Goal: Task Accomplishment & Management: Use online tool/utility

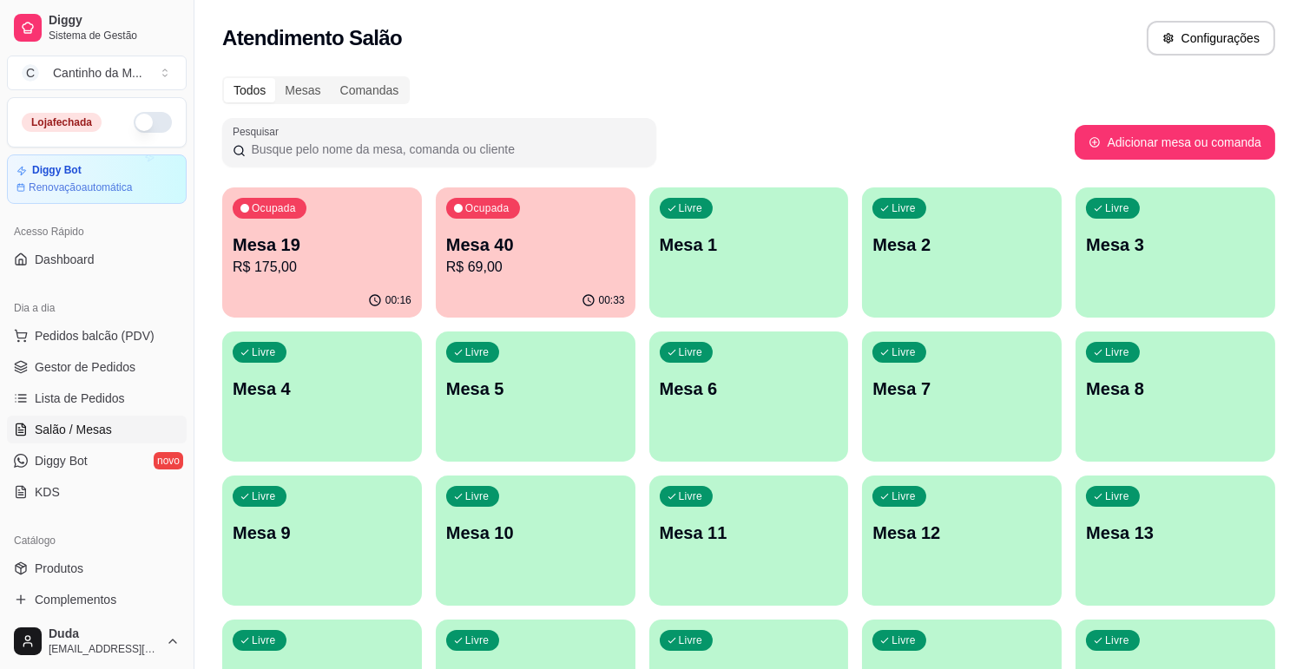
click at [559, 265] on p "R$ 69,00" at bounding box center [535, 267] width 179 height 21
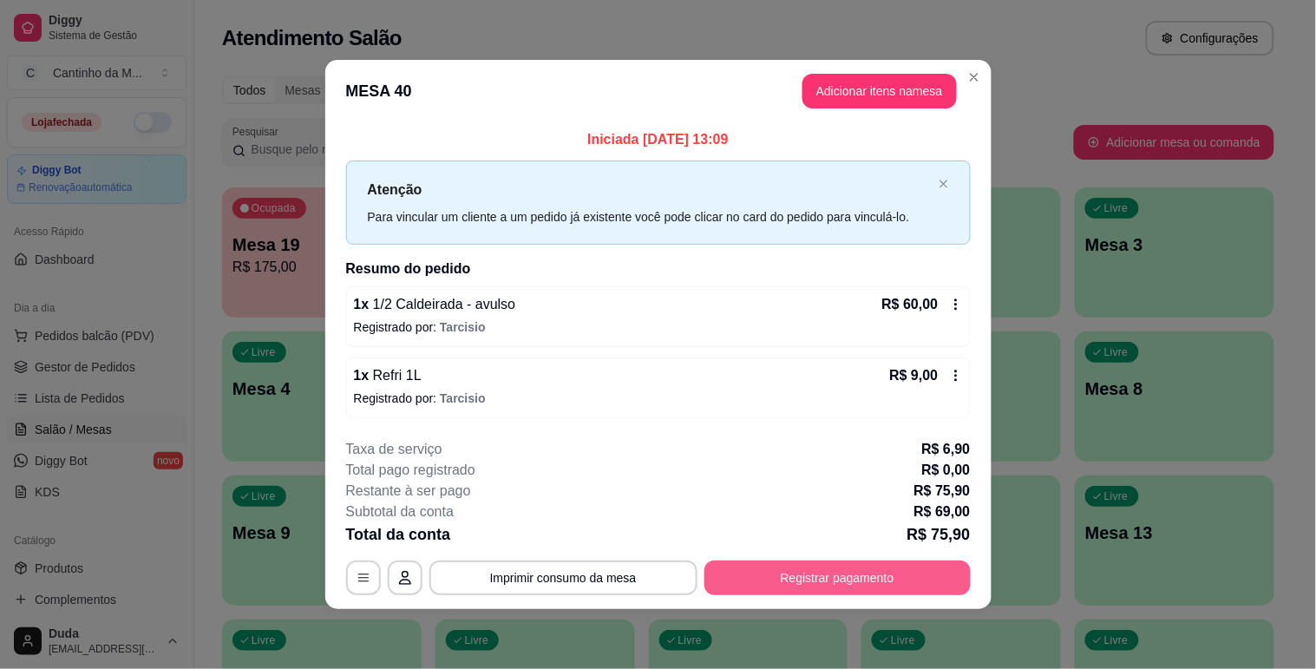
click at [819, 580] on button "Registrar pagamento" at bounding box center [838, 578] width 266 height 35
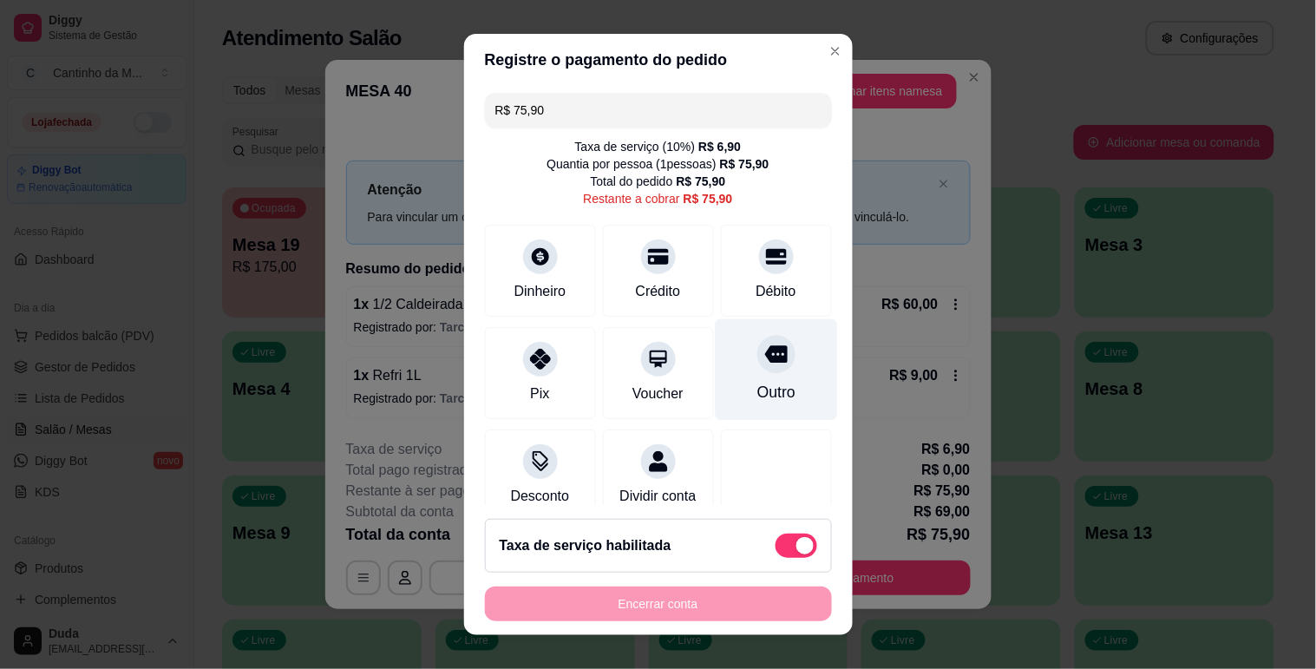
click at [757, 389] on div "Outro" at bounding box center [776, 392] width 38 height 23
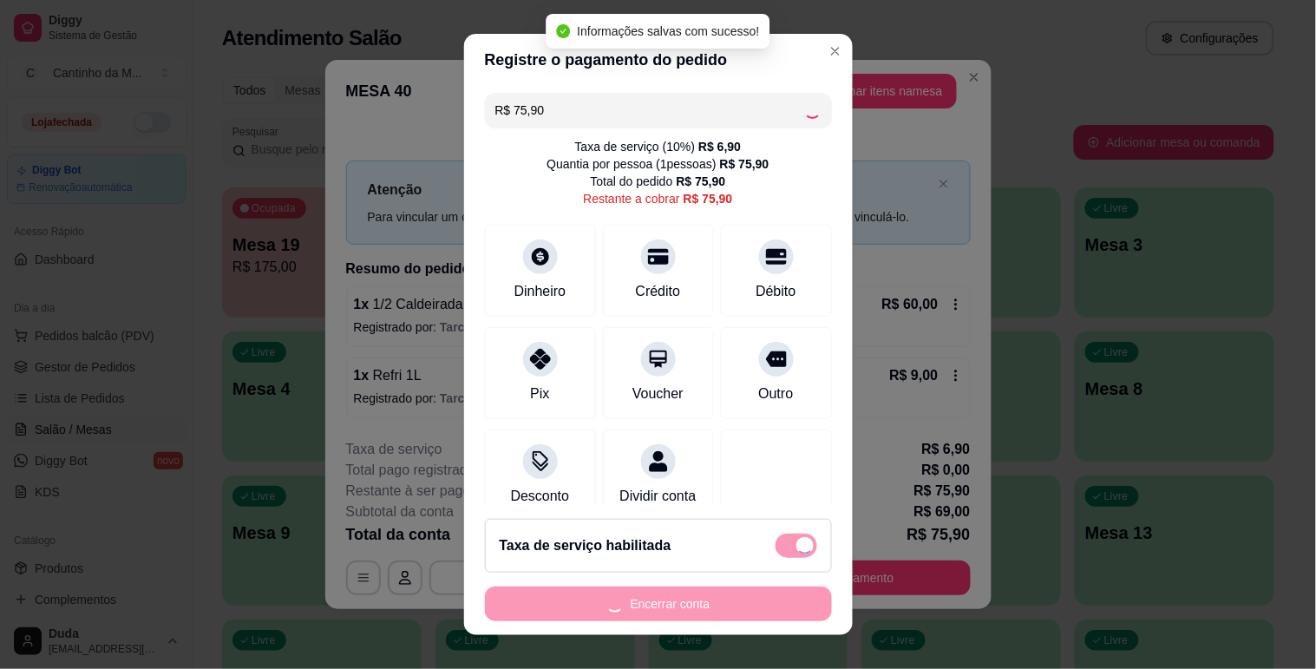
type input "R$ 0,00"
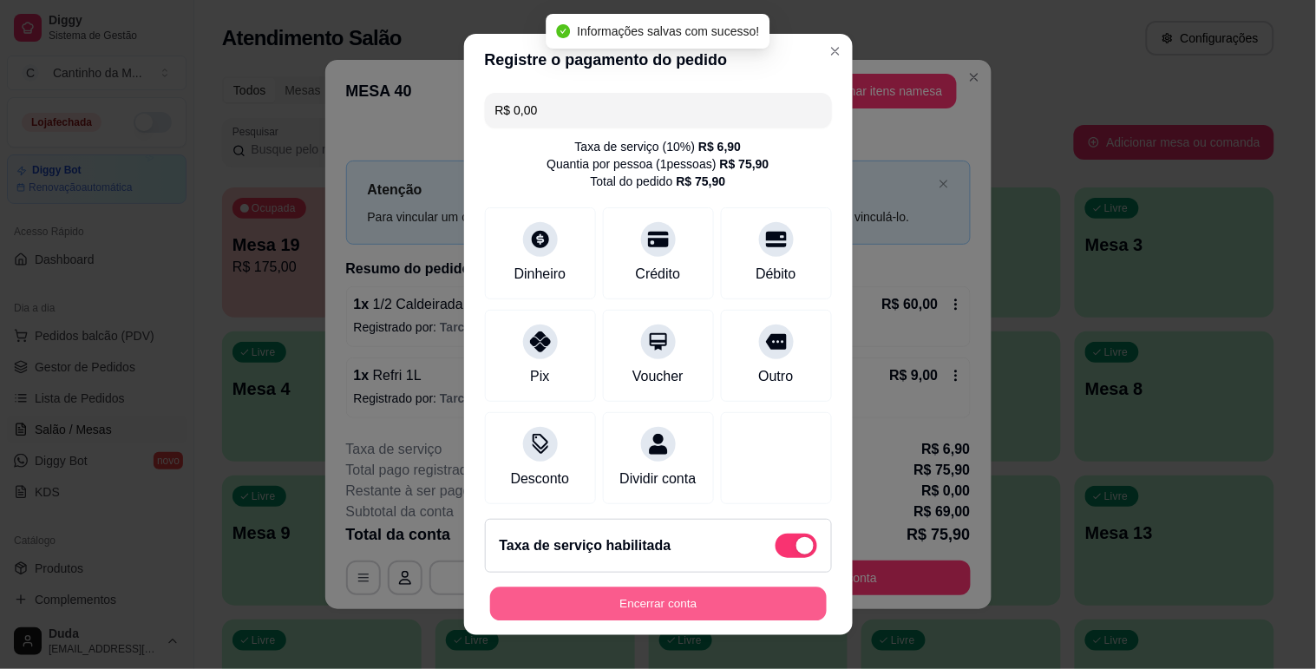
click at [733, 603] on button "Encerrar conta" at bounding box center [658, 604] width 337 height 34
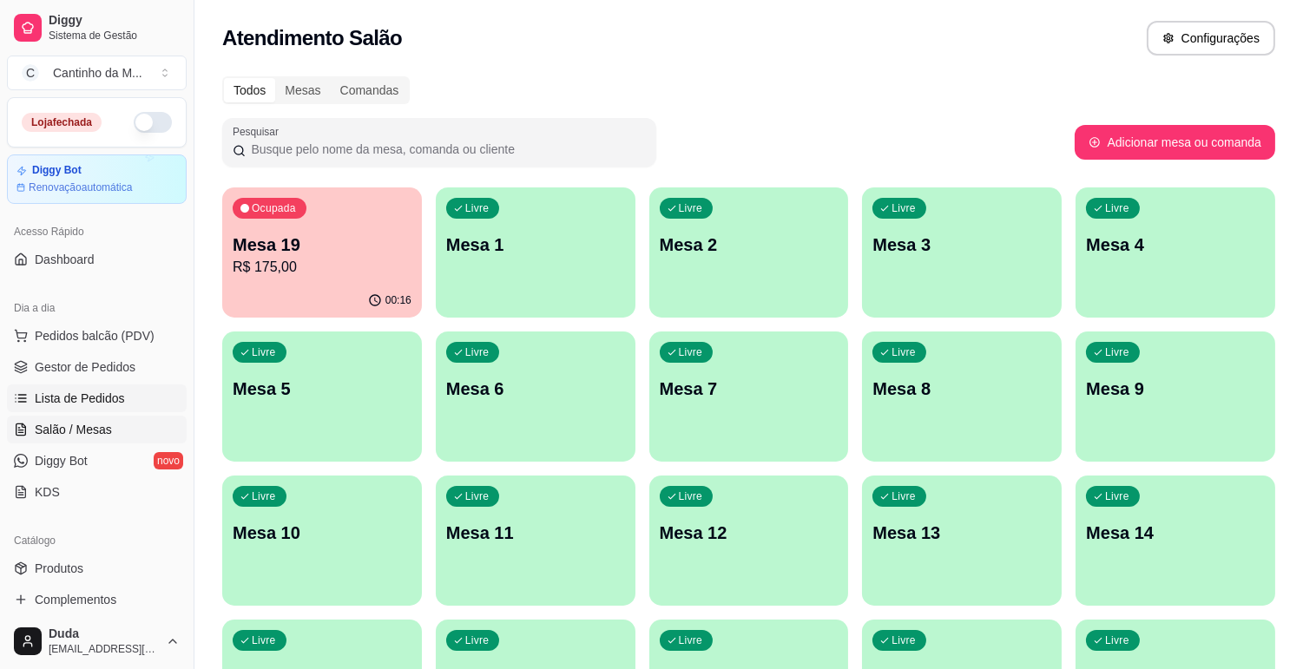
click at [62, 406] on span "Lista de Pedidos" at bounding box center [80, 398] width 90 height 17
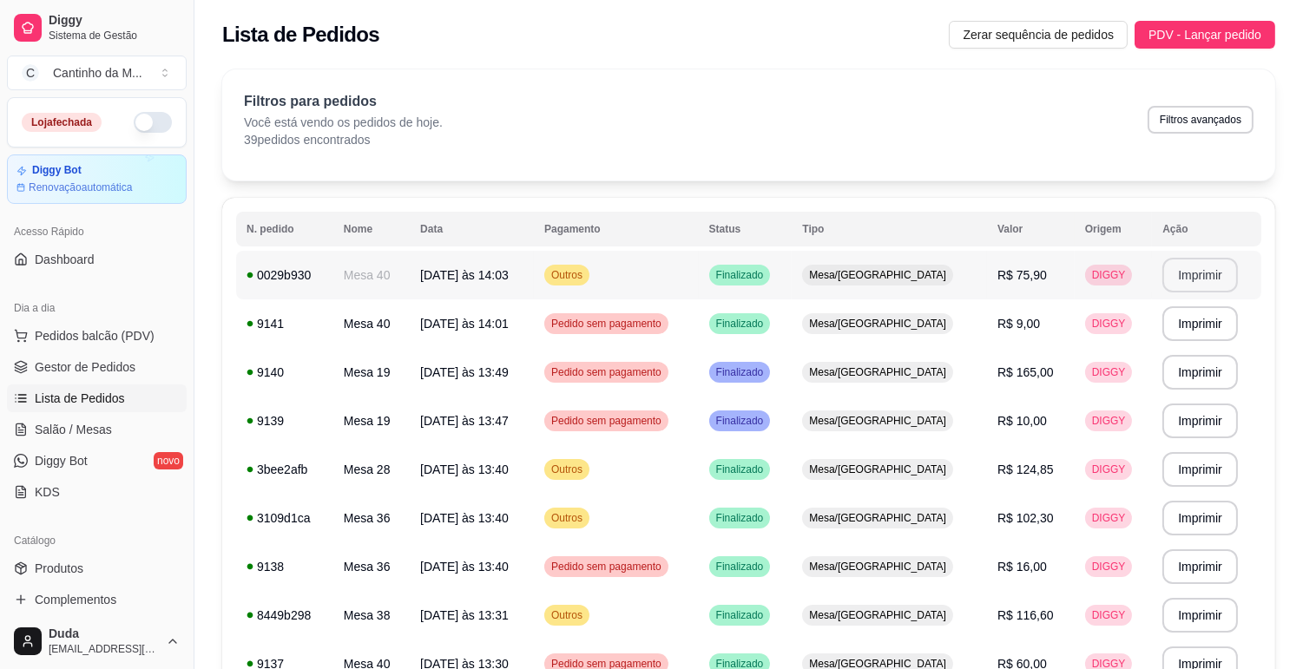
click at [1178, 264] on button "Imprimir" at bounding box center [1199, 275] width 75 height 35
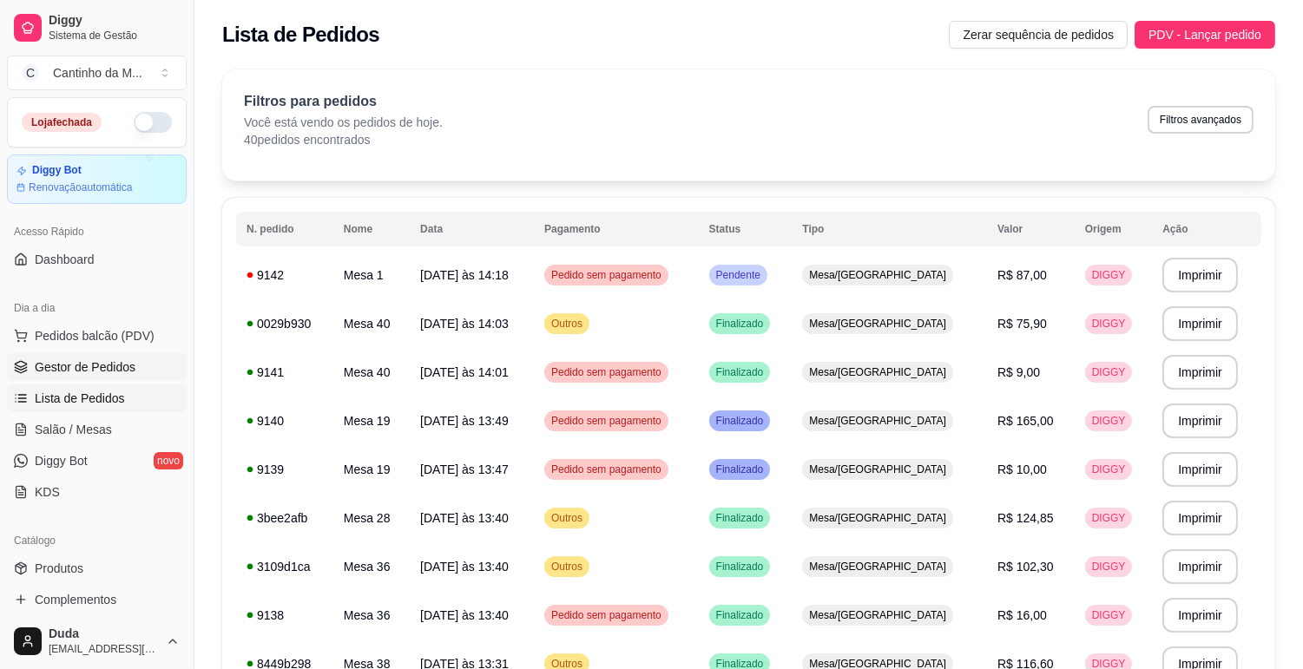
click at [89, 363] on span "Gestor de Pedidos" at bounding box center [85, 366] width 101 height 17
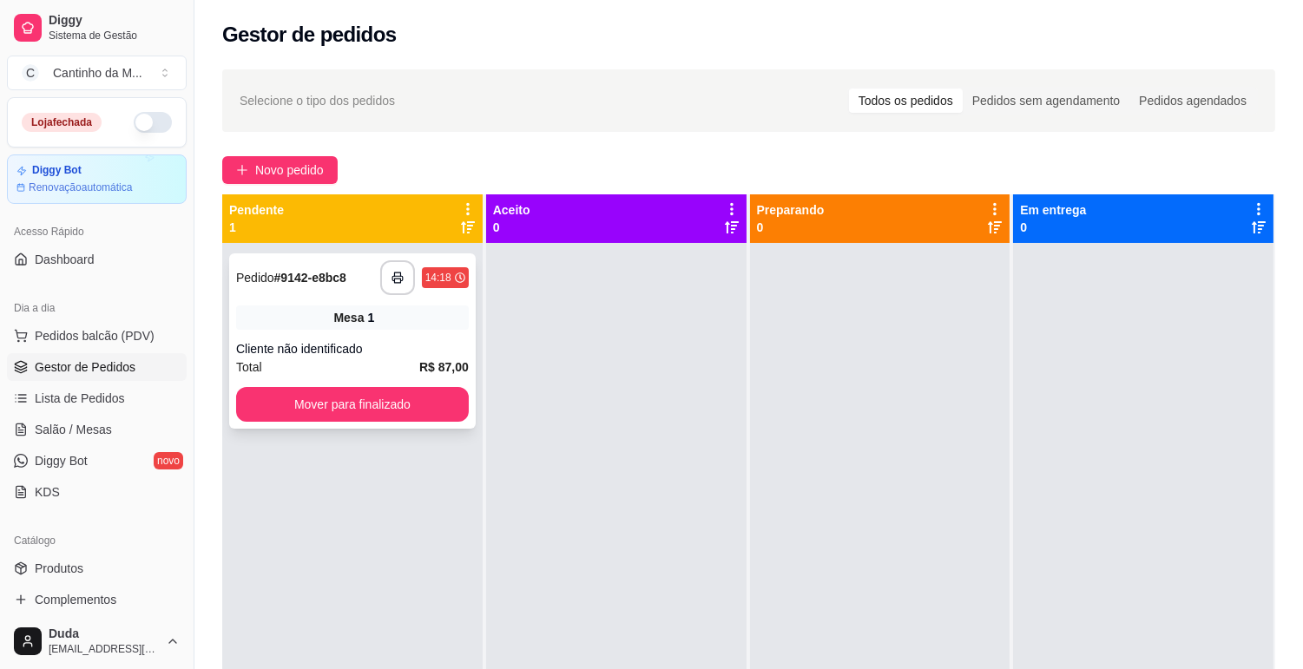
click at [410, 325] on div "Mesa 1" at bounding box center [352, 317] width 233 height 24
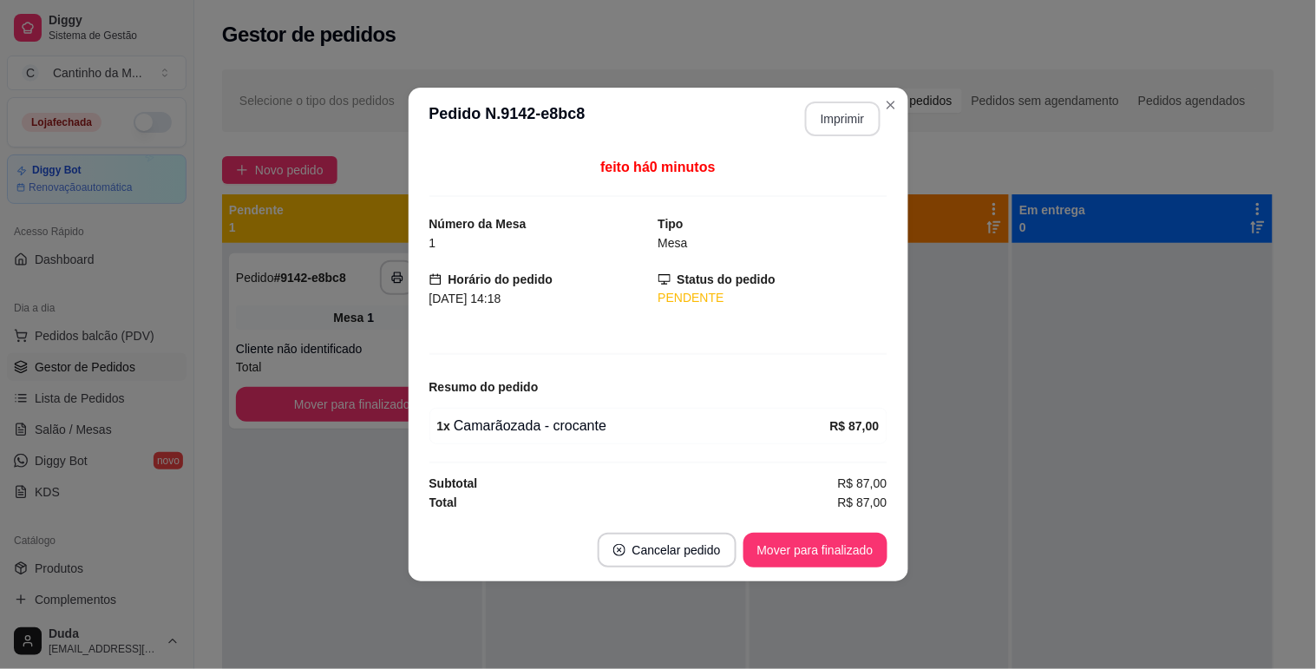
click at [827, 122] on button "Imprimir" at bounding box center [842, 119] width 75 height 35
click at [855, 556] on button "Mover para finalizado" at bounding box center [816, 550] width 144 height 35
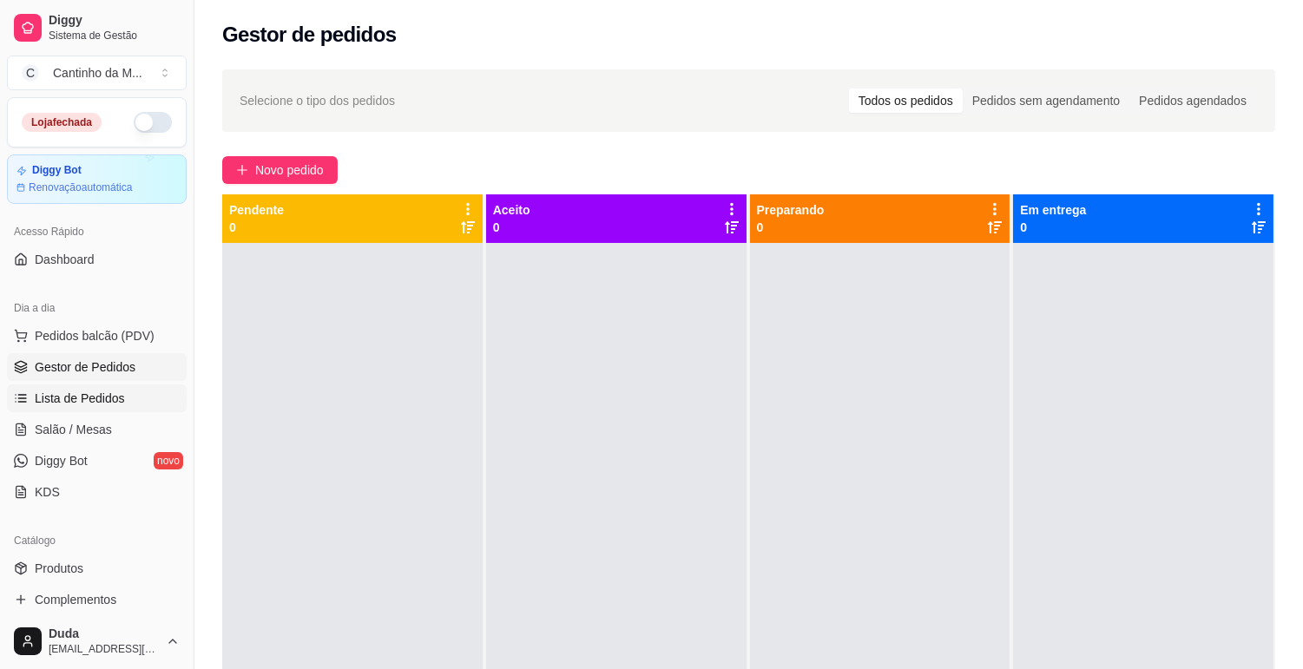
click at [109, 402] on span "Lista de Pedidos" at bounding box center [80, 398] width 90 height 17
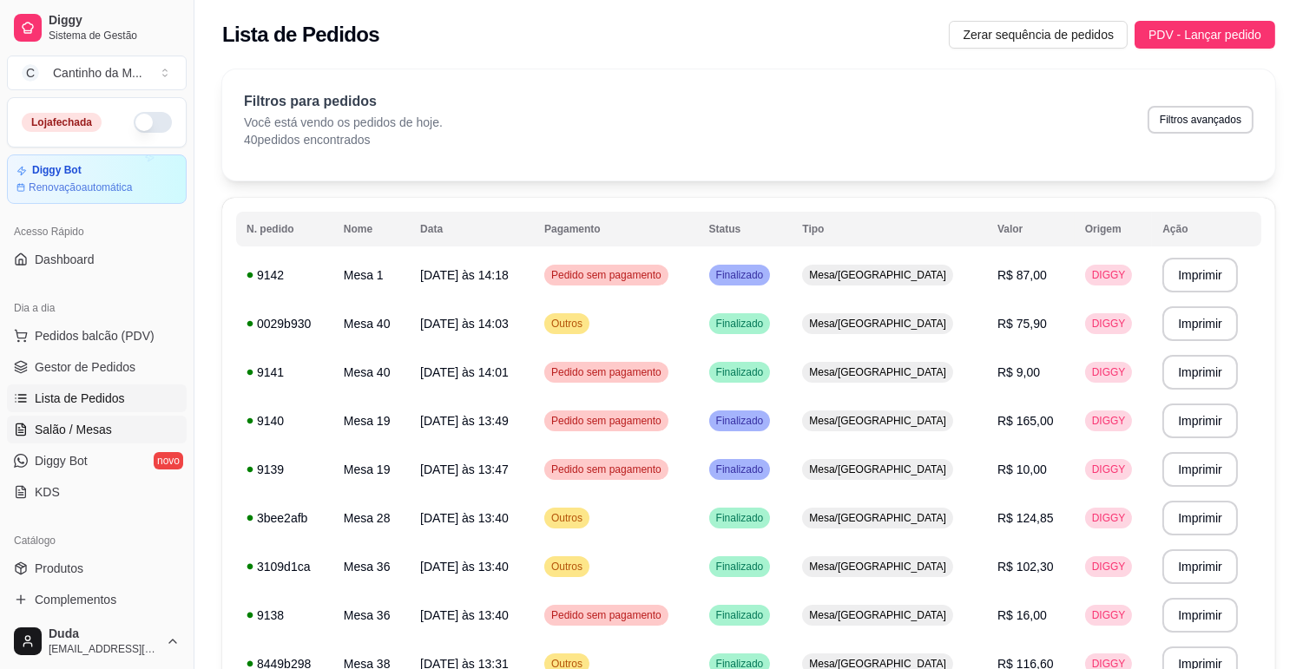
click at [72, 436] on span "Salão / Mesas" at bounding box center [73, 429] width 77 height 17
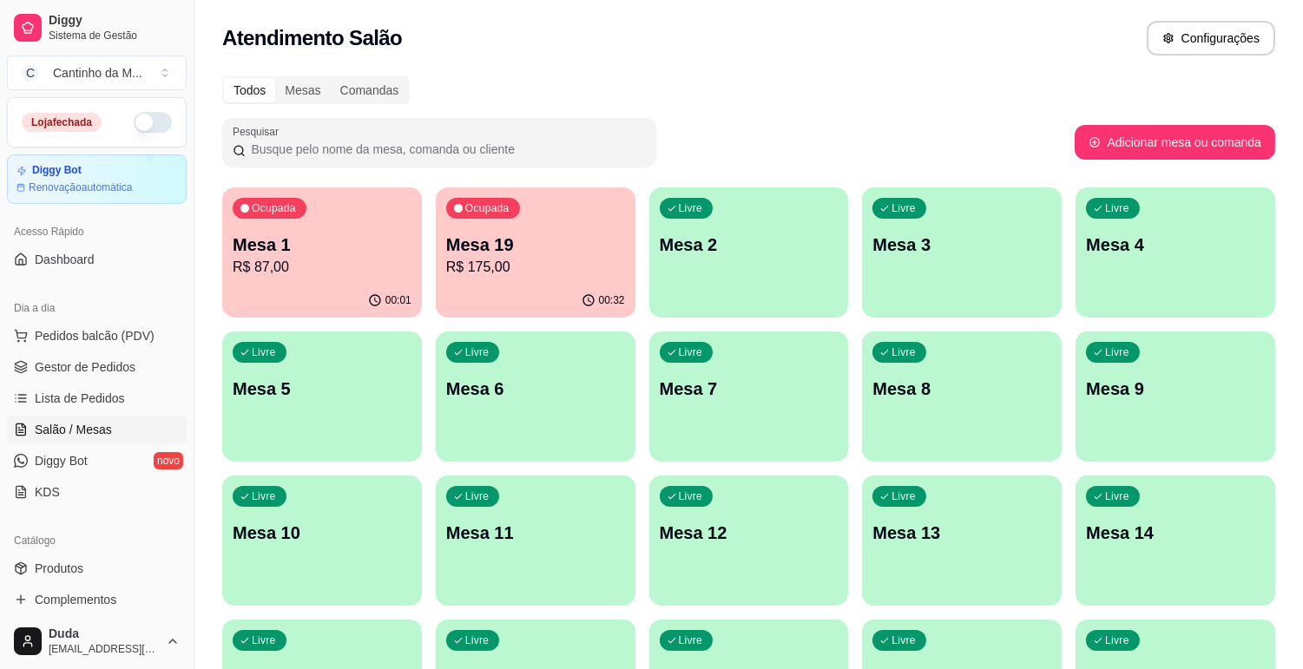
click at [603, 236] on p "Mesa 19" at bounding box center [535, 245] width 179 height 24
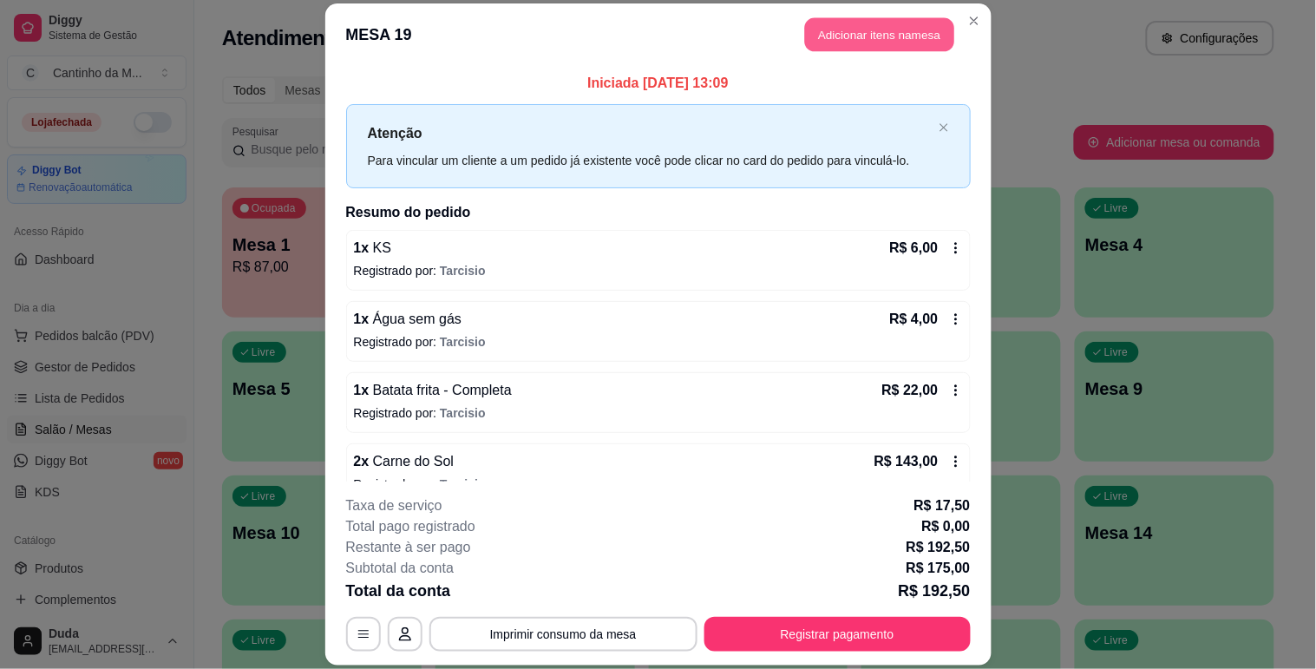
click at [862, 36] on button "Adicionar itens na mesa" at bounding box center [879, 34] width 149 height 34
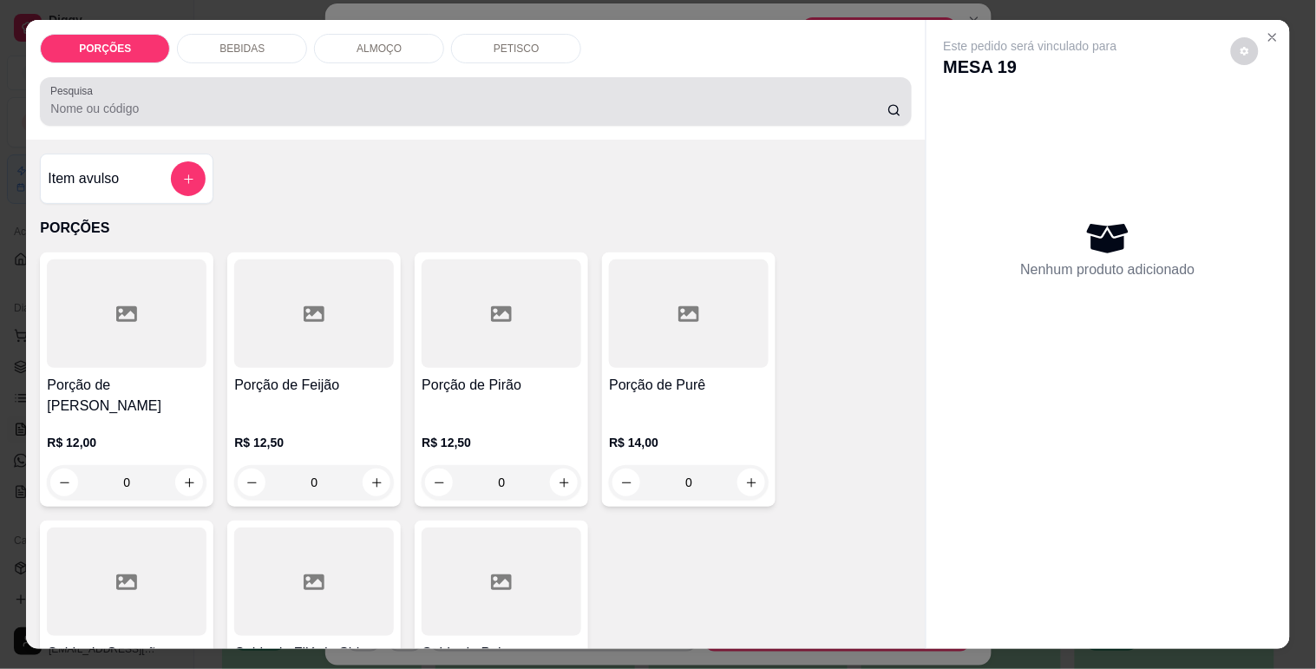
click at [528, 106] on input "Pesquisa" at bounding box center [468, 108] width 837 height 17
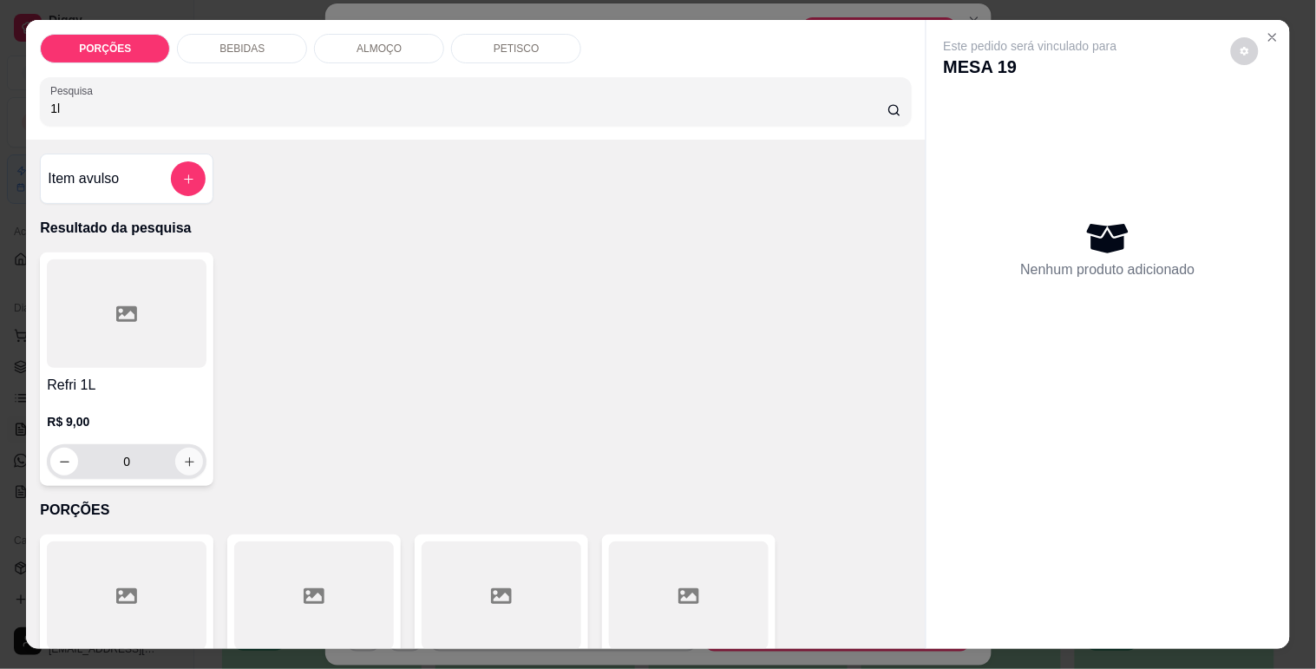
type input "1l"
click at [183, 461] on icon "increase-product-quantity" at bounding box center [189, 462] width 13 height 13
type input "2"
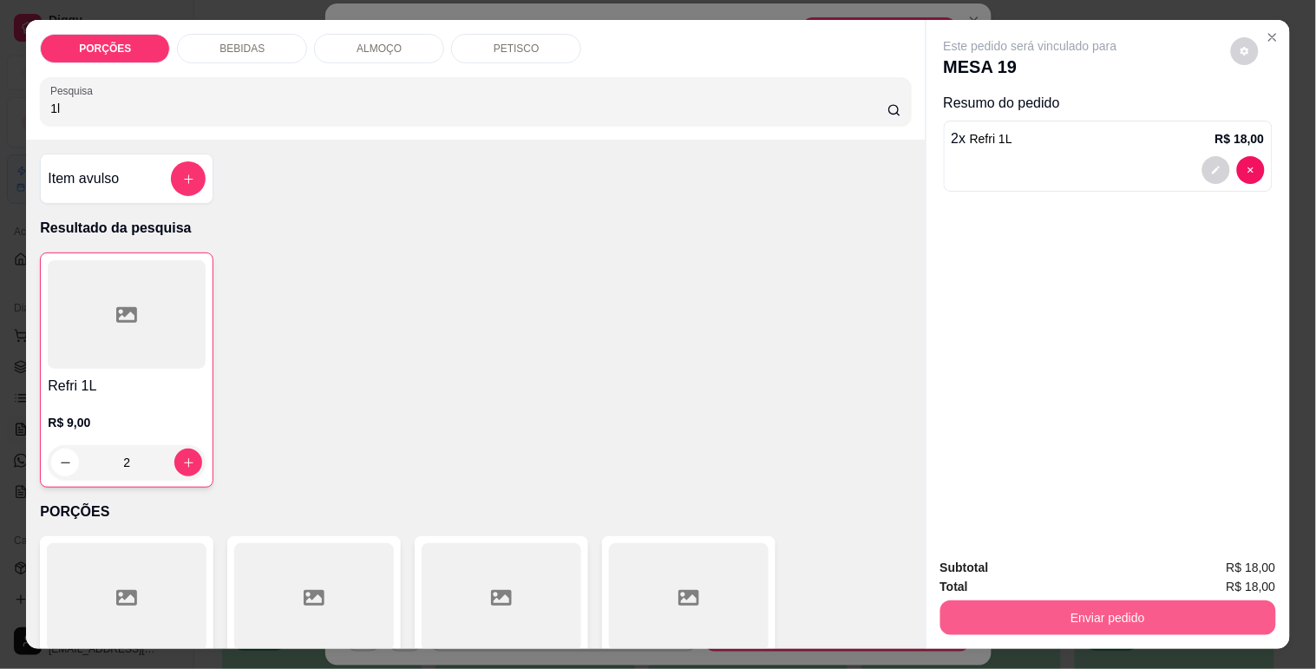
click at [1039, 609] on button "Enviar pedido" at bounding box center [1109, 617] width 336 height 35
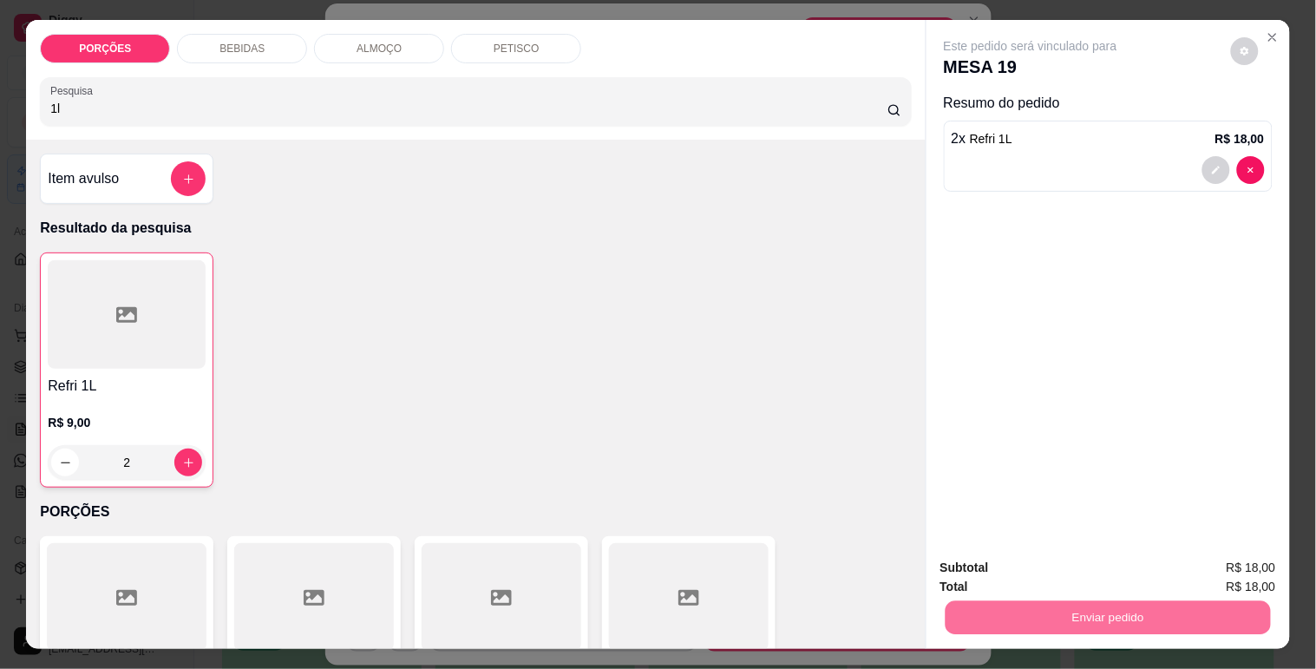
click at [1224, 577] on button "Enviar pedido" at bounding box center [1231, 568] width 95 height 32
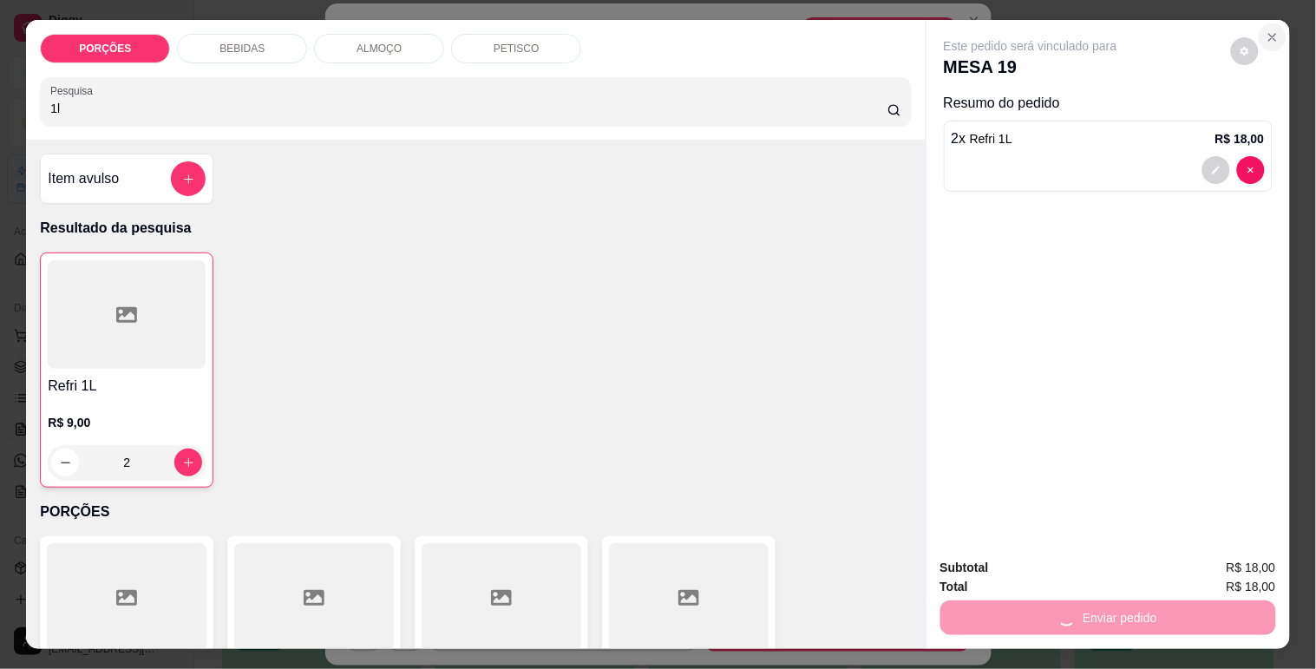
click at [1268, 30] on icon "Close" at bounding box center [1273, 37] width 14 height 14
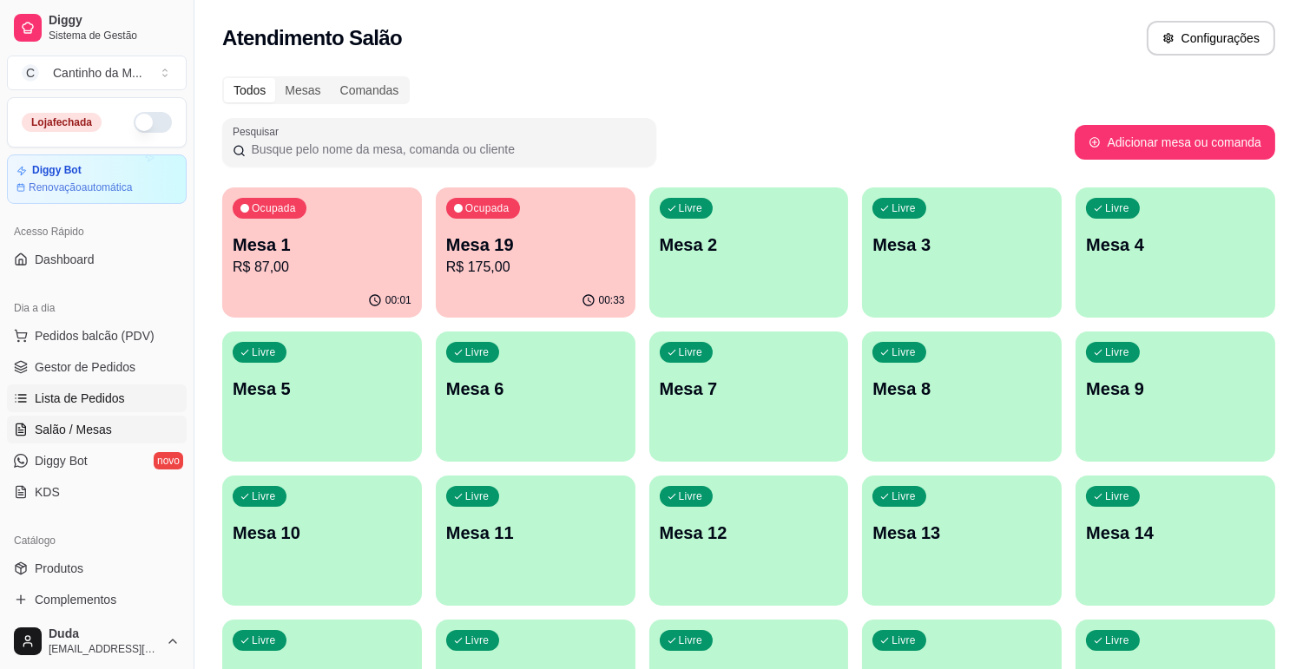
click at [75, 387] on link "Lista de Pedidos" at bounding box center [97, 398] width 180 height 28
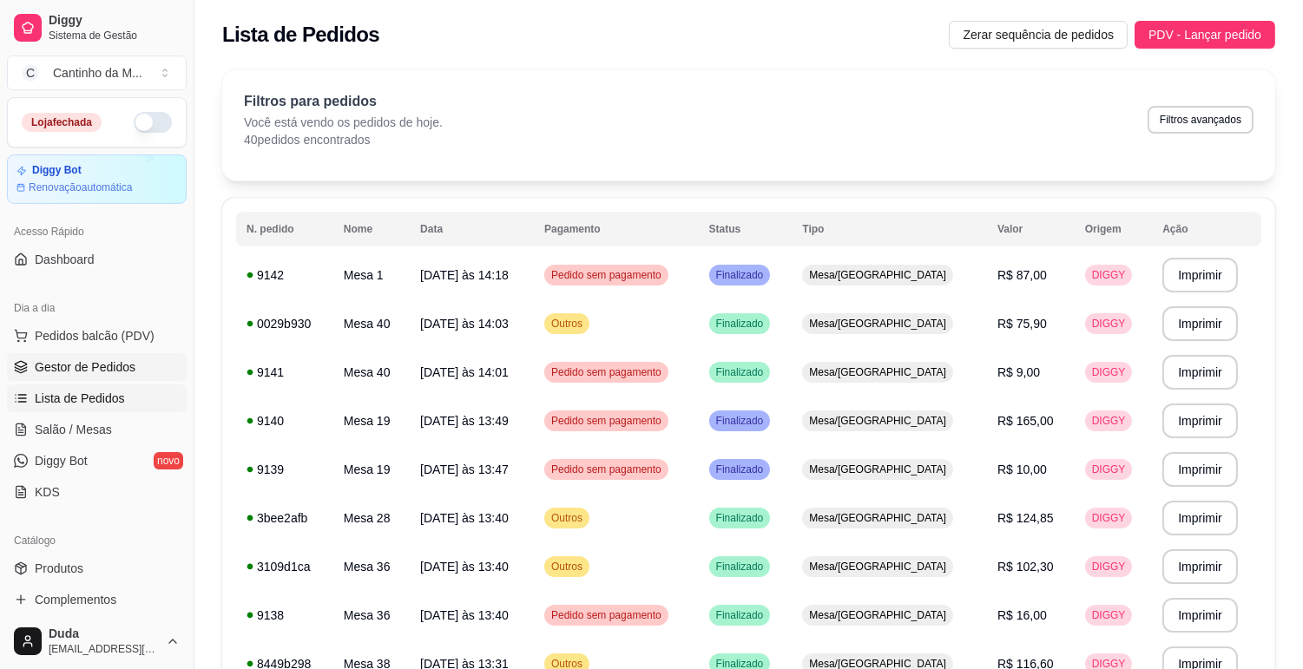
click at [79, 371] on span "Gestor de Pedidos" at bounding box center [85, 366] width 101 height 17
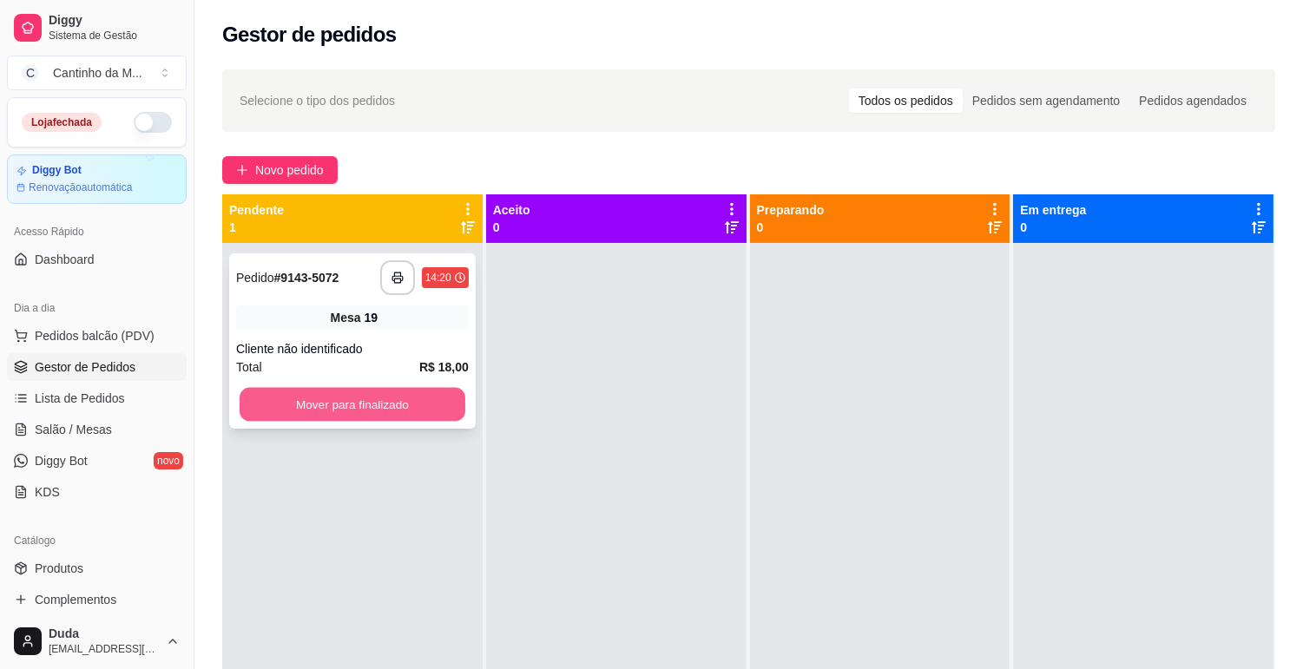
click at [371, 402] on button "Mover para finalizado" at bounding box center [353, 405] width 226 height 34
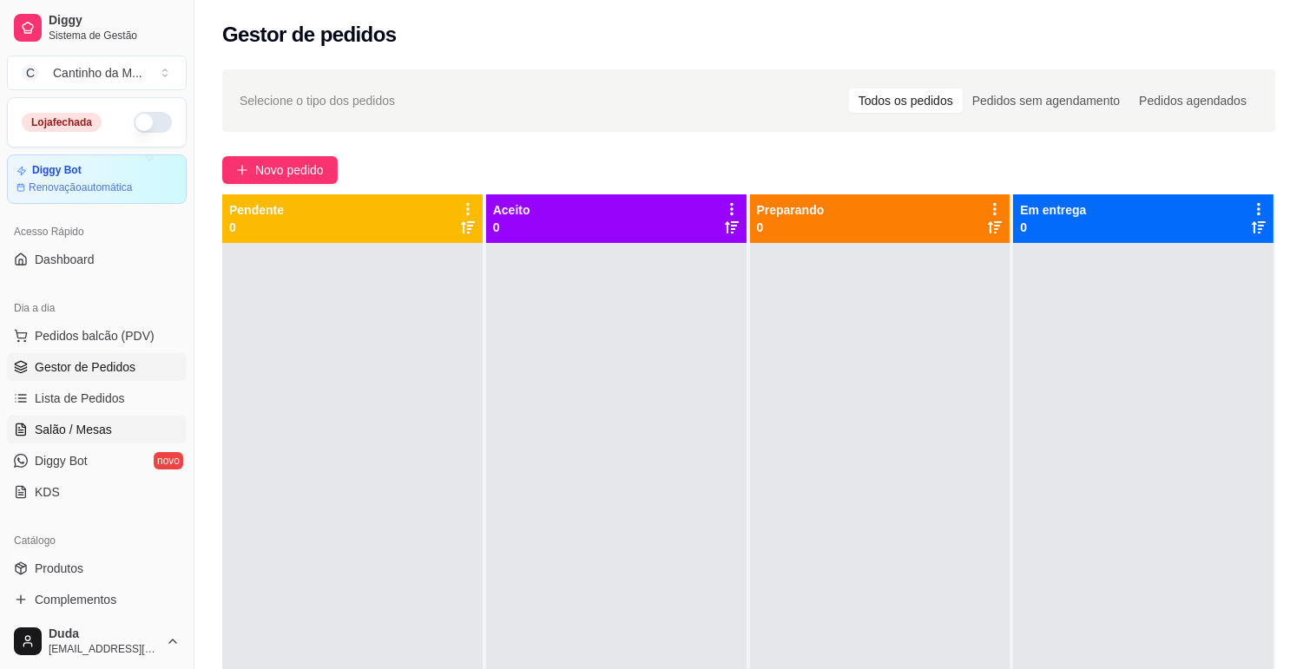
click at [80, 437] on span "Salão / Mesas" at bounding box center [73, 429] width 77 height 17
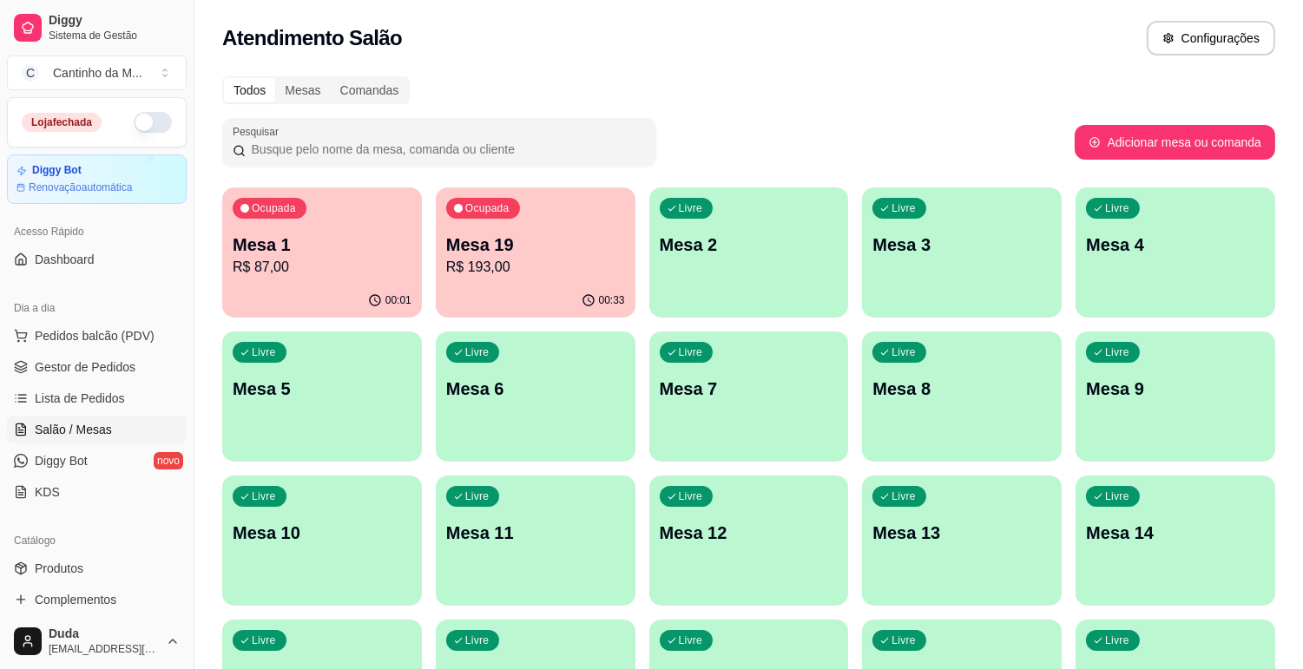
click at [304, 377] on p "Mesa 5" at bounding box center [322, 389] width 179 height 24
click at [113, 390] on span "Lista de Pedidos" at bounding box center [80, 398] width 90 height 17
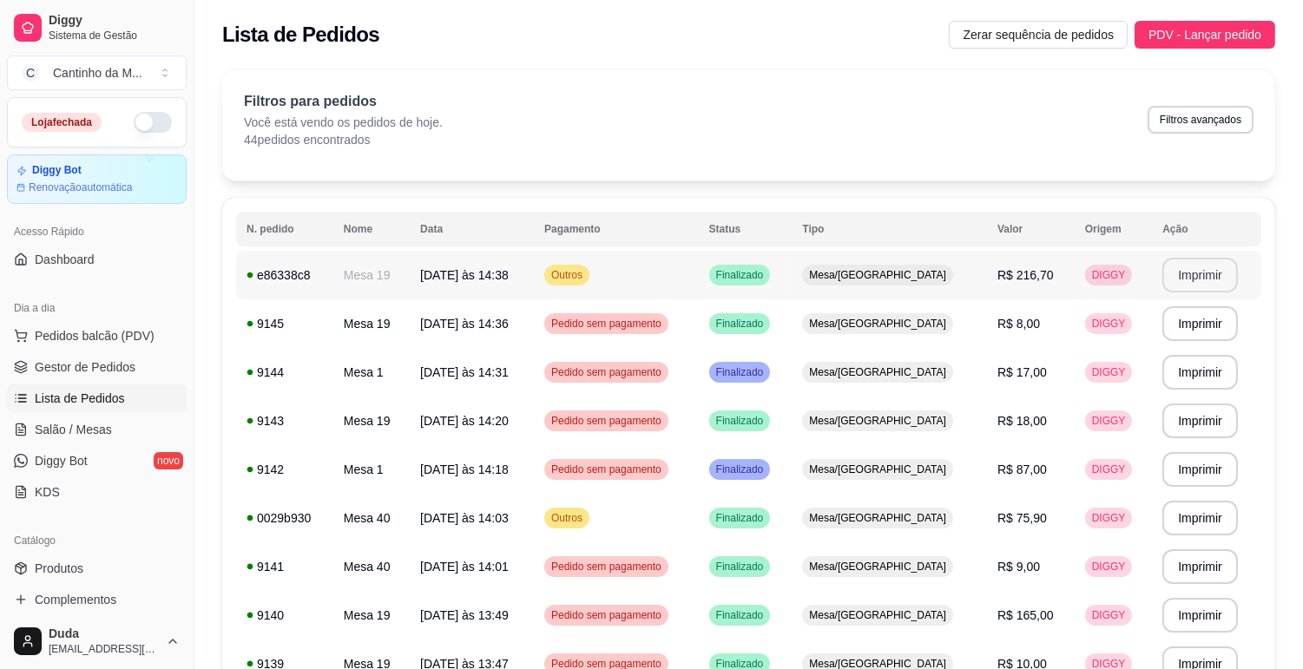
click at [1216, 285] on button "Imprimir" at bounding box center [1199, 275] width 75 height 35
drag, startPoint x: 1276, startPoint y: 96, endPoint x: 1316, endPoint y: 646, distance: 551.6
click at [1302, 269] on html "Diggy Sistema de Gestão C Cantinho da M ... Loja fechada Diggy Bot Renovação au…" at bounding box center [651, 334] width 1303 height 669
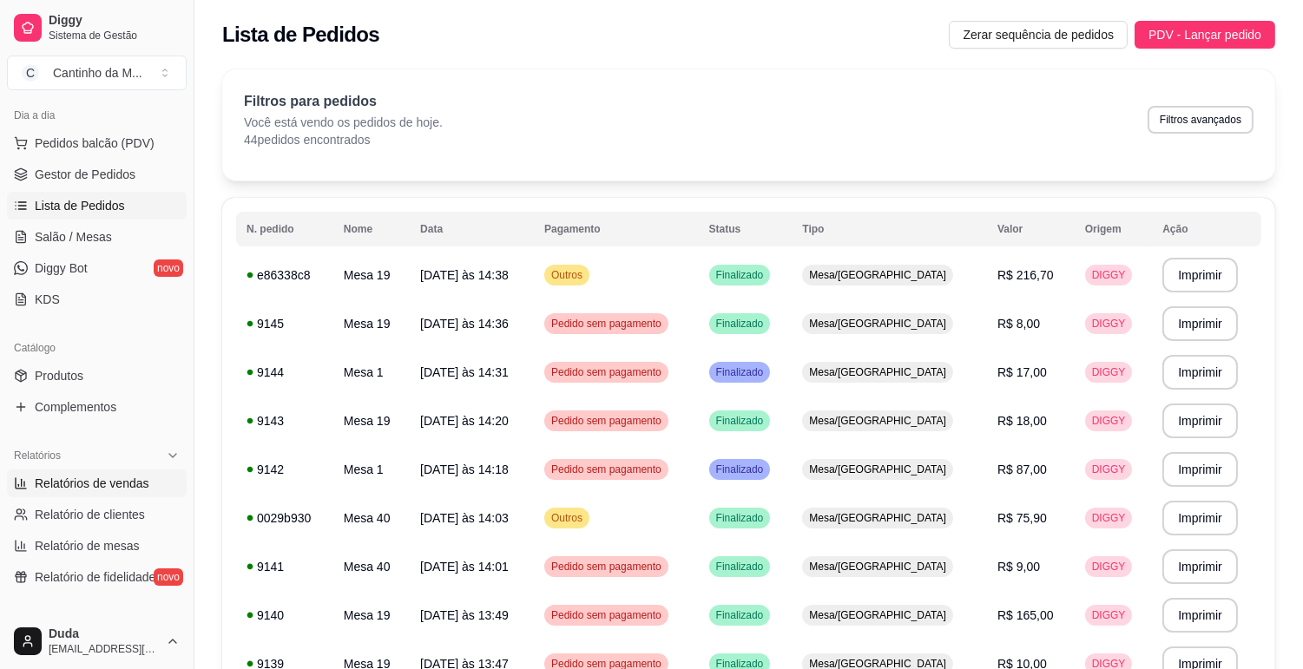
click at [88, 478] on span "Relatórios de vendas" at bounding box center [92, 483] width 115 height 17
select select "ALL"
select select "0"
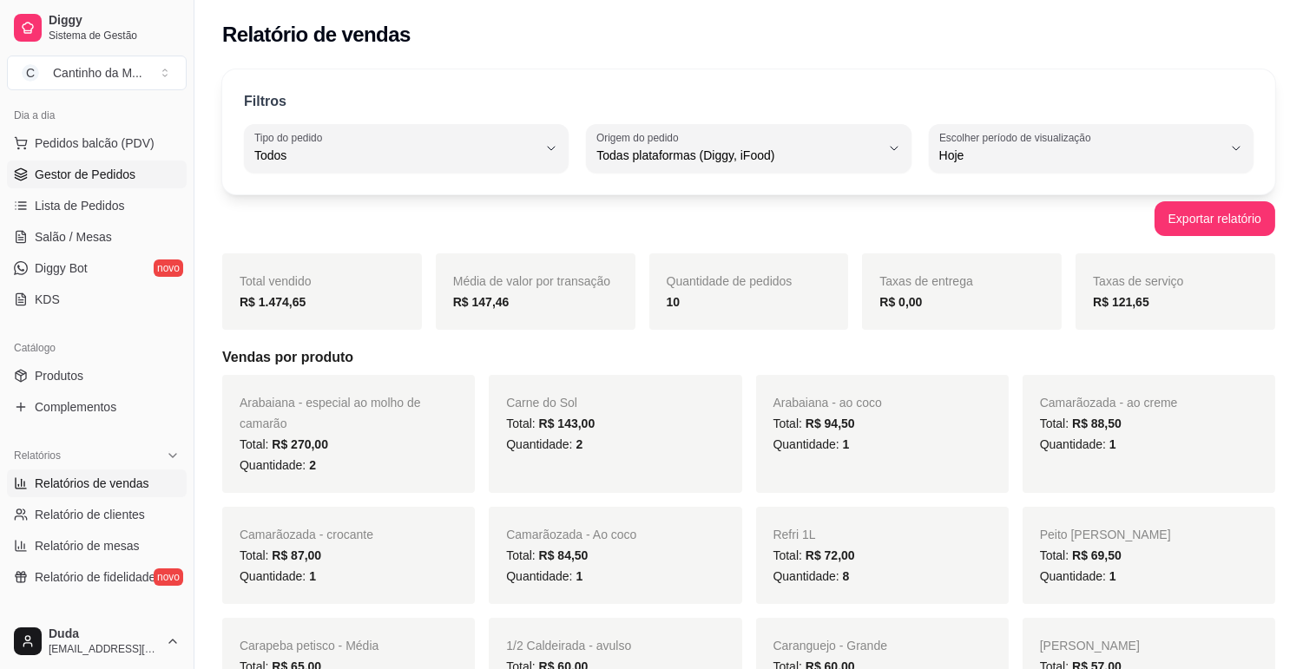
click at [75, 178] on span "Gestor de Pedidos" at bounding box center [85, 174] width 101 height 17
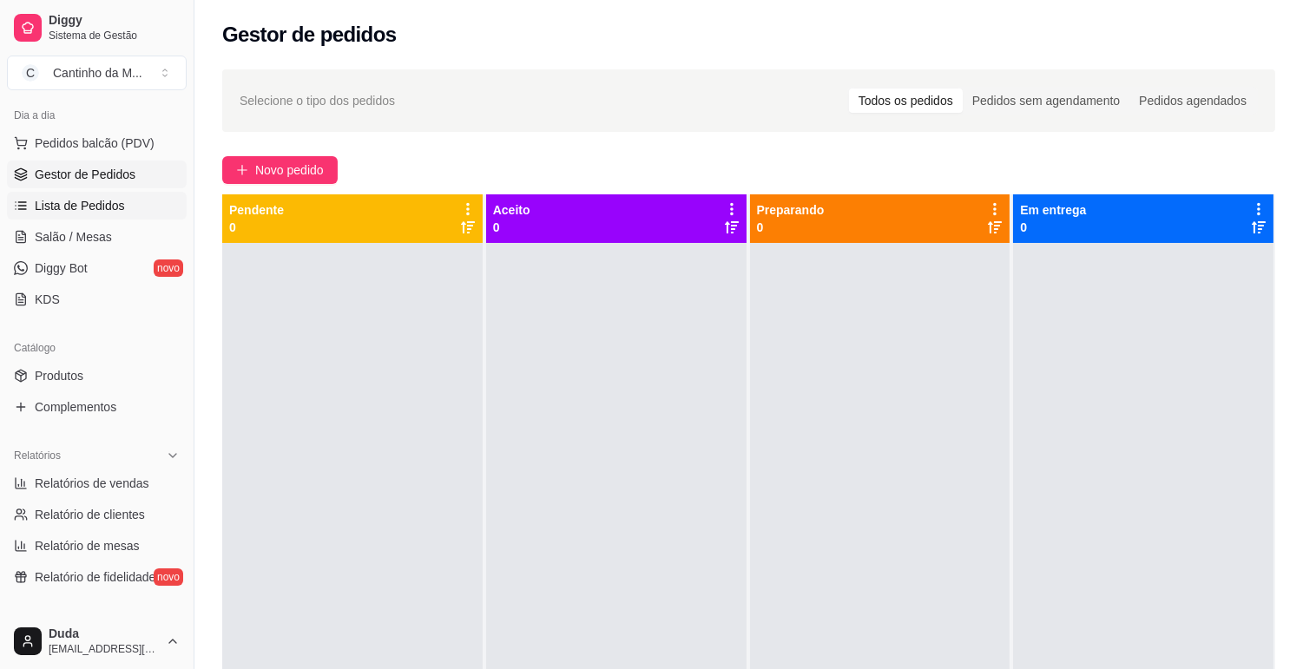
click at [74, 213] on span "Lista de Pedidos" at bounding box center [80, 205] width 90 height 17
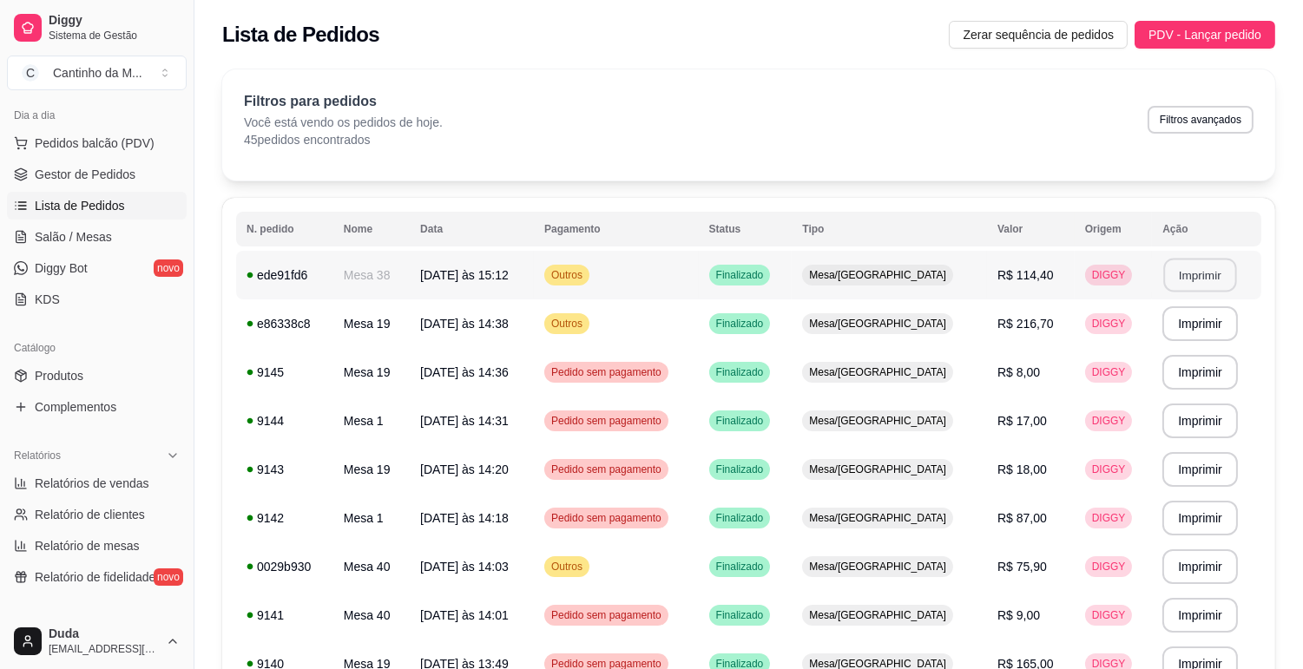
click at [1196, 273] on button "Imprimir" at bounding box center [1200, 276] width 73 height 34
